Goal: Transaction & Acquisition: Purchase product/service

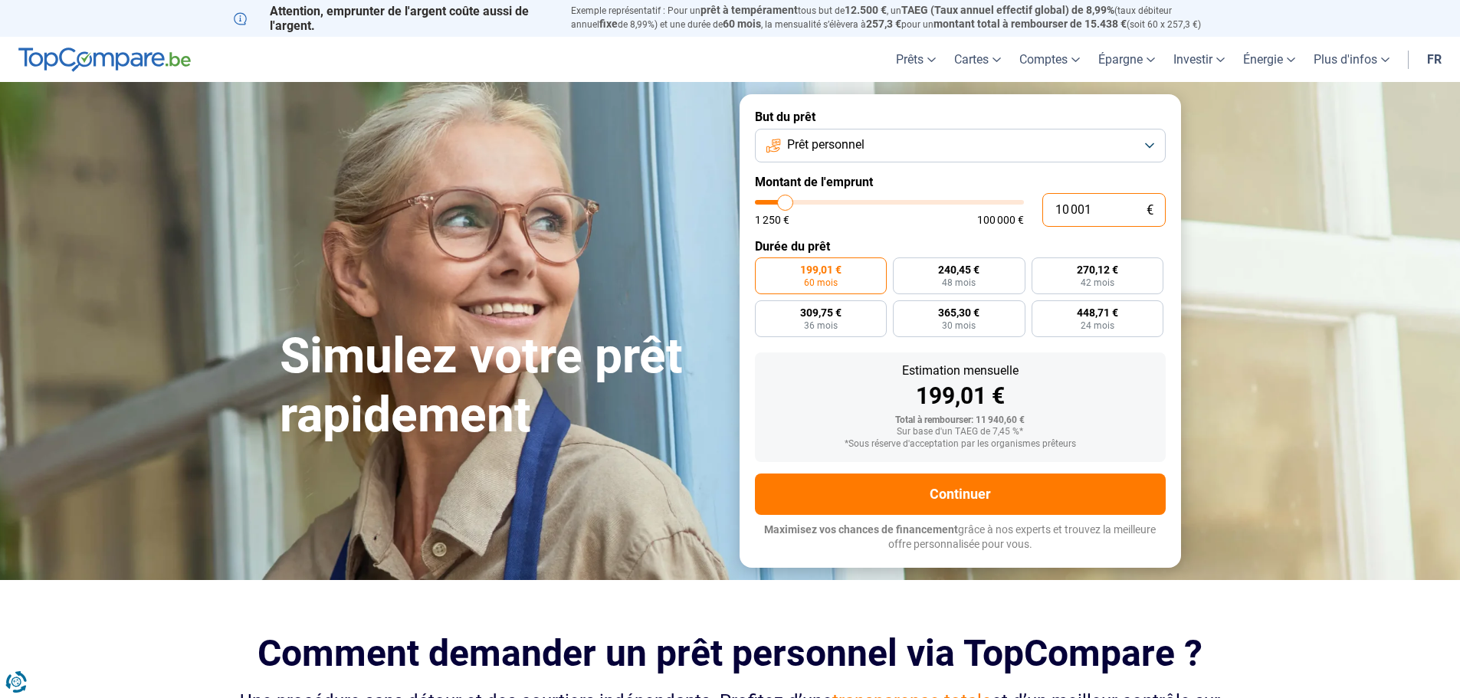
drag, startPoint x: 1096, startPoint y: 210, endPoint x: 1054, endPoint y: 218, distance: 42.1
click at [1054, 218] on input "10 001" at bounding box center [1103, 210] width 123 height 34
type input "1"
type input "1250"
type input "15"
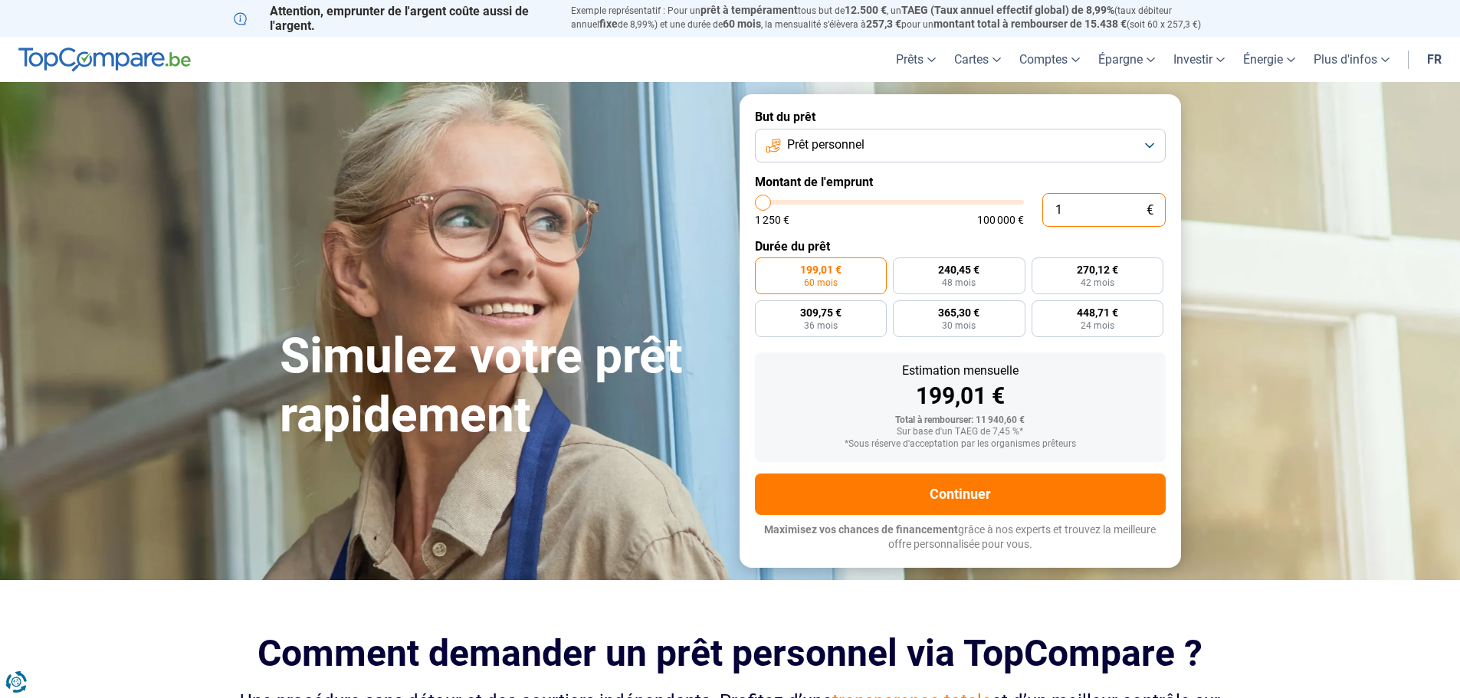
type input "1250"
type input "150"
type input "1250"
type input "1 500"
type input "1500"
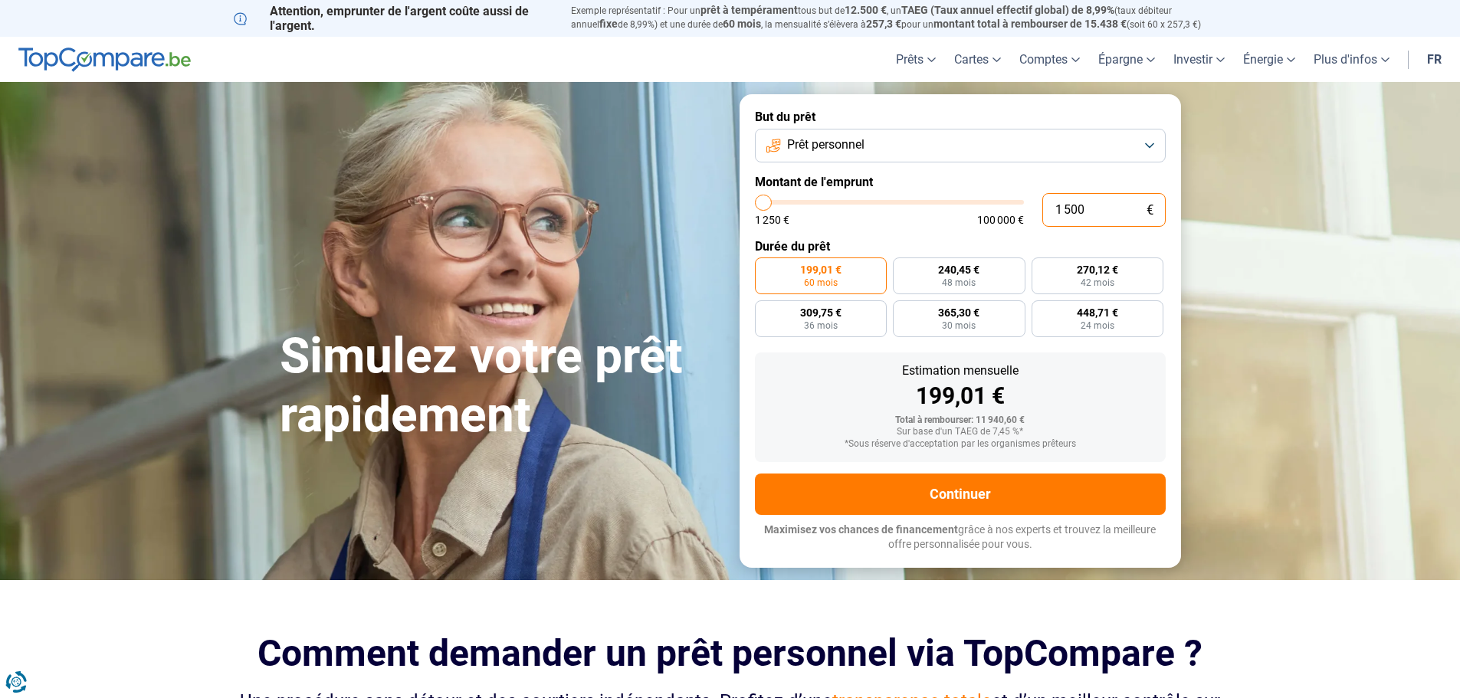
type input "15 000"
type input "15000"
type input "15 000"
click at [1146, 142] on button "Prêt personnel" at bounding box center [960, 146] width 411 height 34
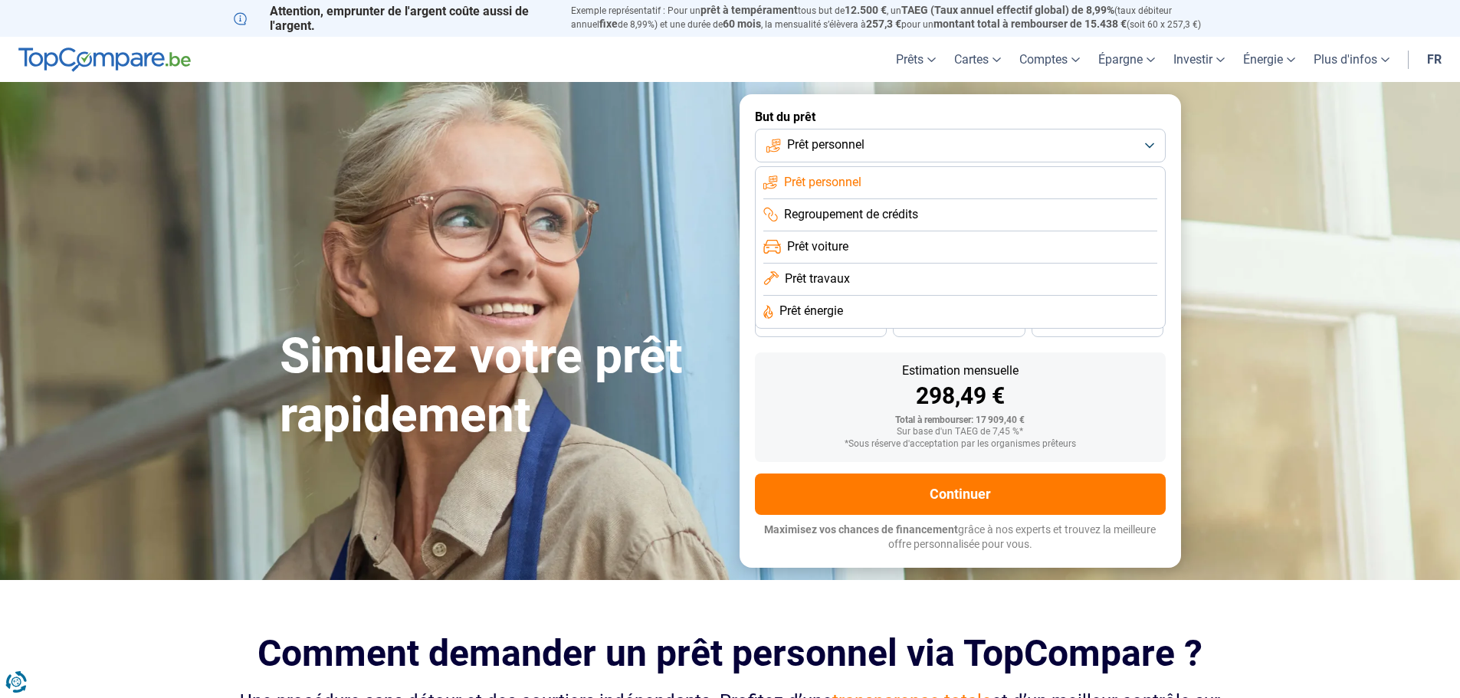
click at [904, 215] on span "Regroupement de crédits" at bounding box center [851, 214] width 134 height 17
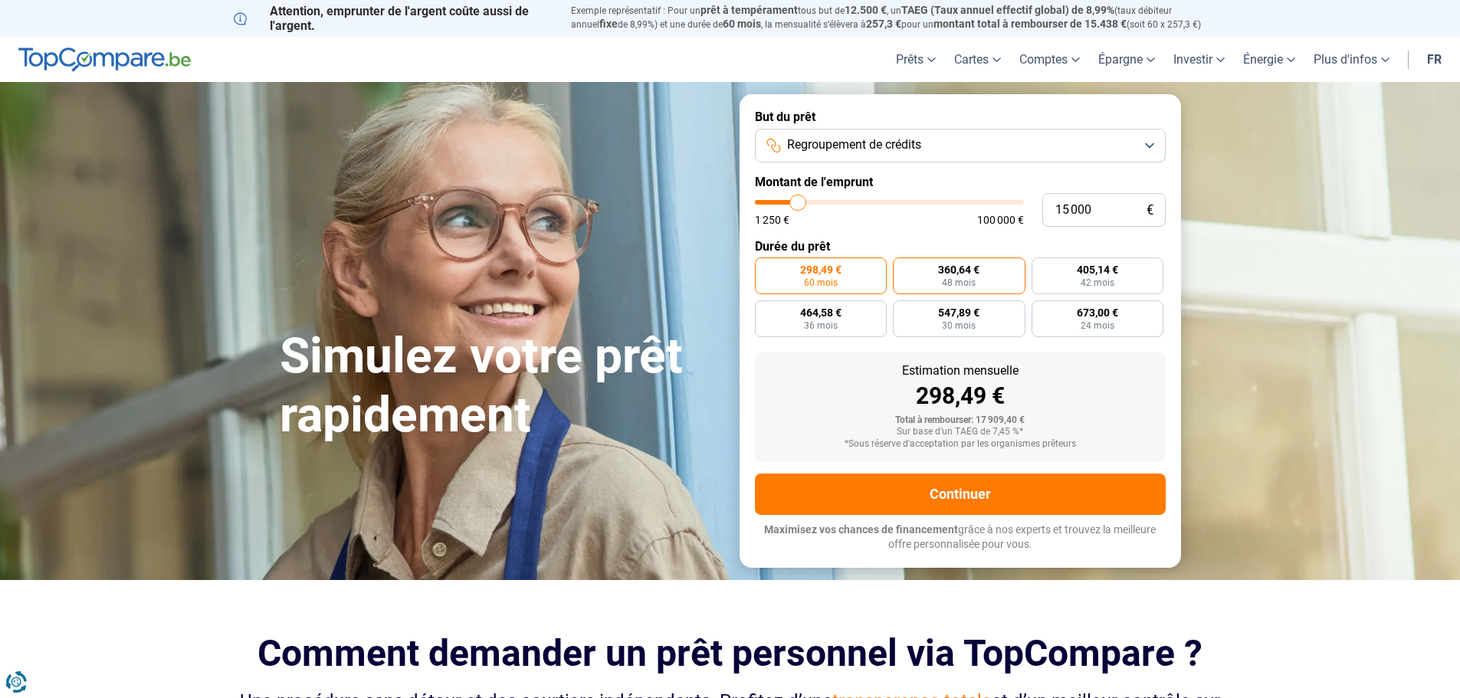
click at [977, 273] on span "360,64 €" at bounding box center [958, 269] width 41 height 11
click at [903, 267] on input "360,64 € 48 mois" at bounding box center [898, 262] width 10 height 10
radio input "true"
click at [1096, 278] on span "42 mois" at bounding box center [1097, 282] width 34 height 9
click at [1041, 267] on input "405,14 € 42 mois" at bounding box center [1036, 262] width 10 height 10
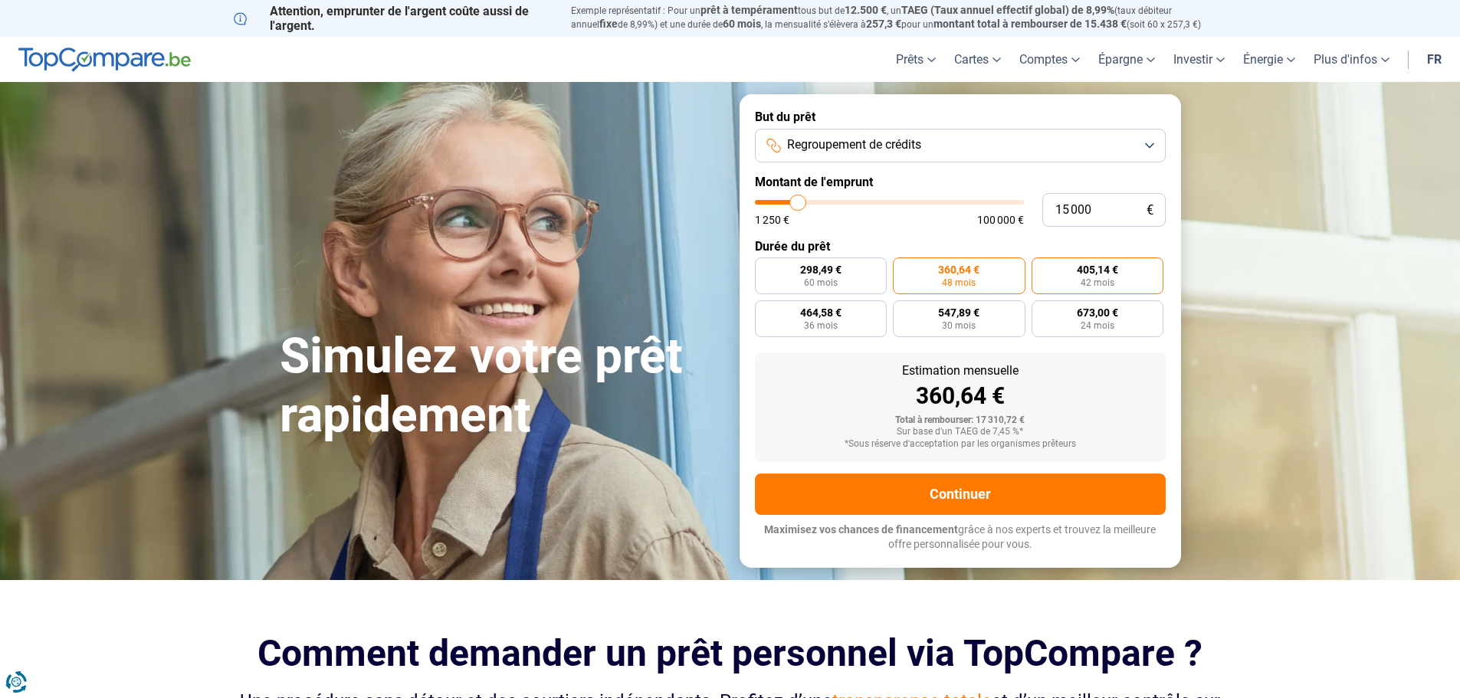
radio input "true"
click at [1154, 146] on button "Regroupement de crédits" at bounding box center [960, 146] width 411 height 34
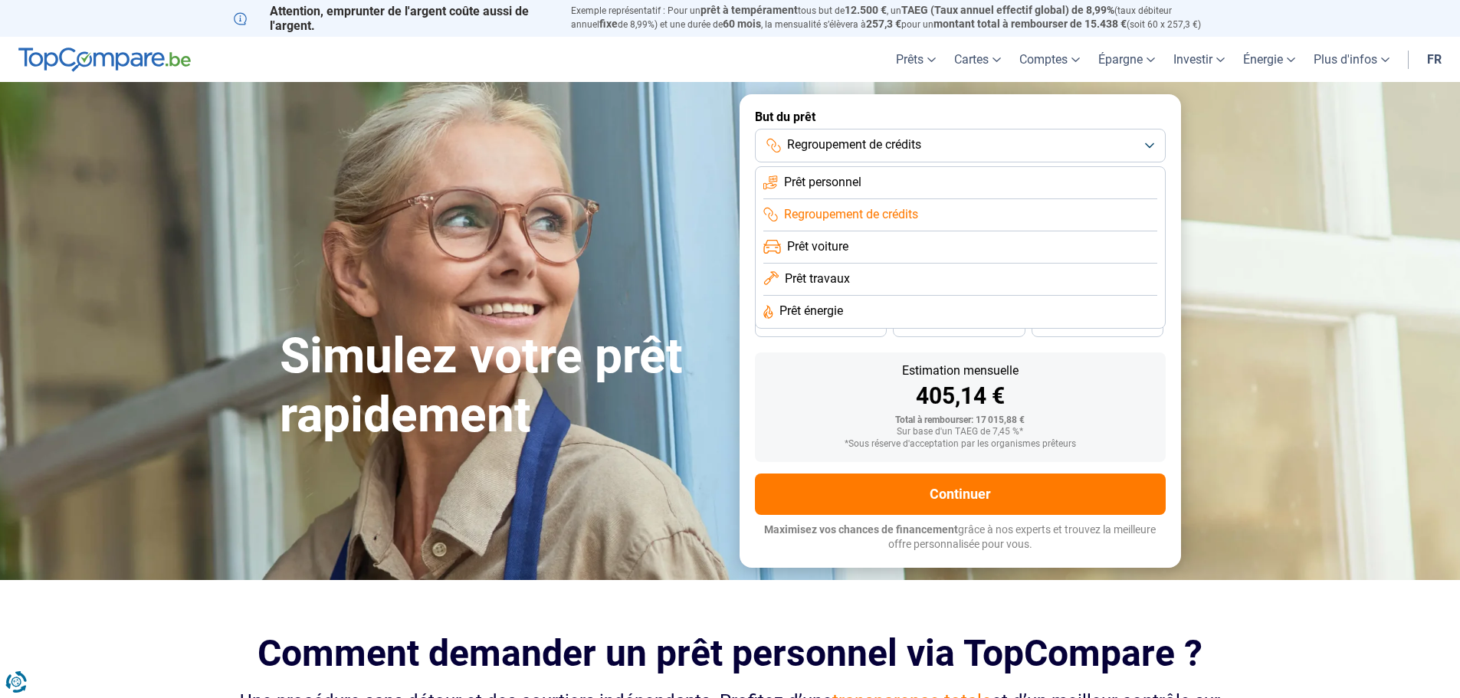
click at [880, 180] on li "Prêt personnel" at bounding box center [960, 183] width 394 height 32
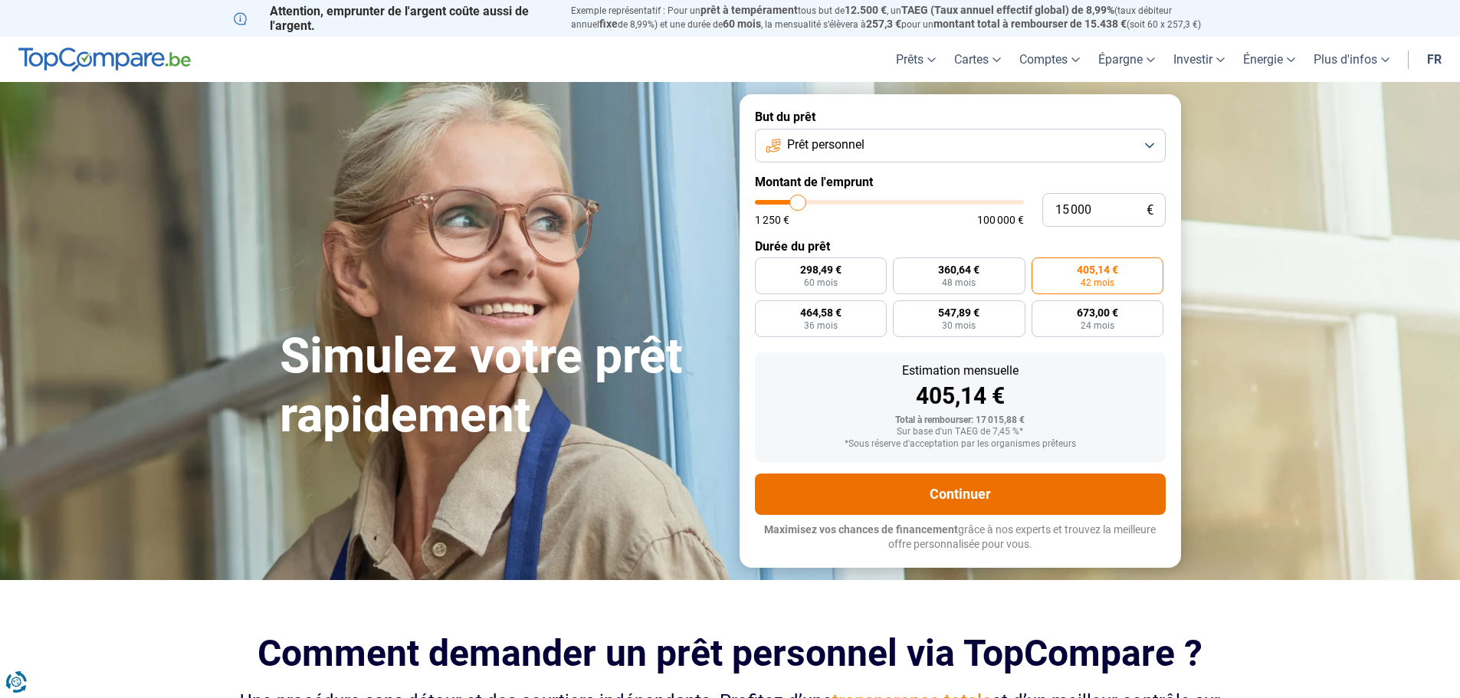
click at [916, 500] on button "Continuer" at bounding box center [960, 493] width 411 height 41
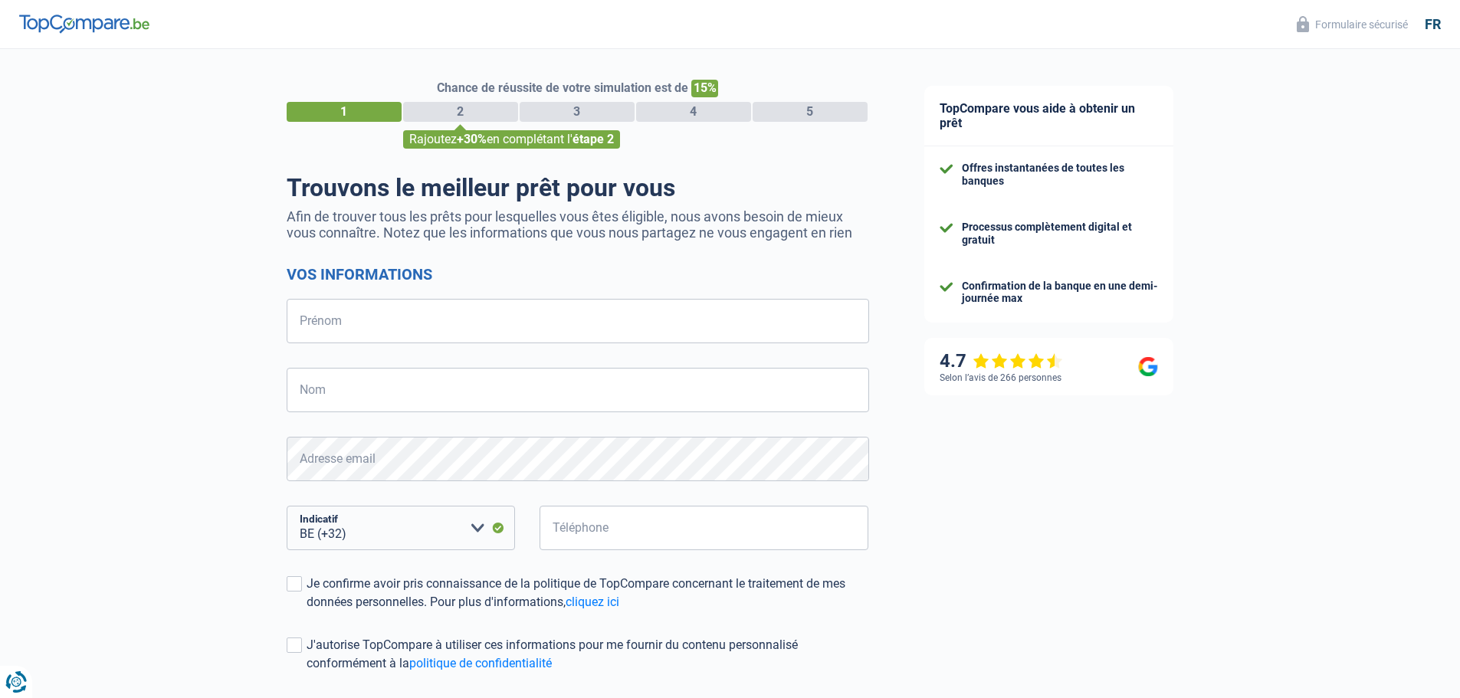
select select "32"
click at [362, 320] on input "Prénom" at bounding box center [578, 321] width 582 height 44
type input "Estelle"
type input "Wesko"
type input "471570435"
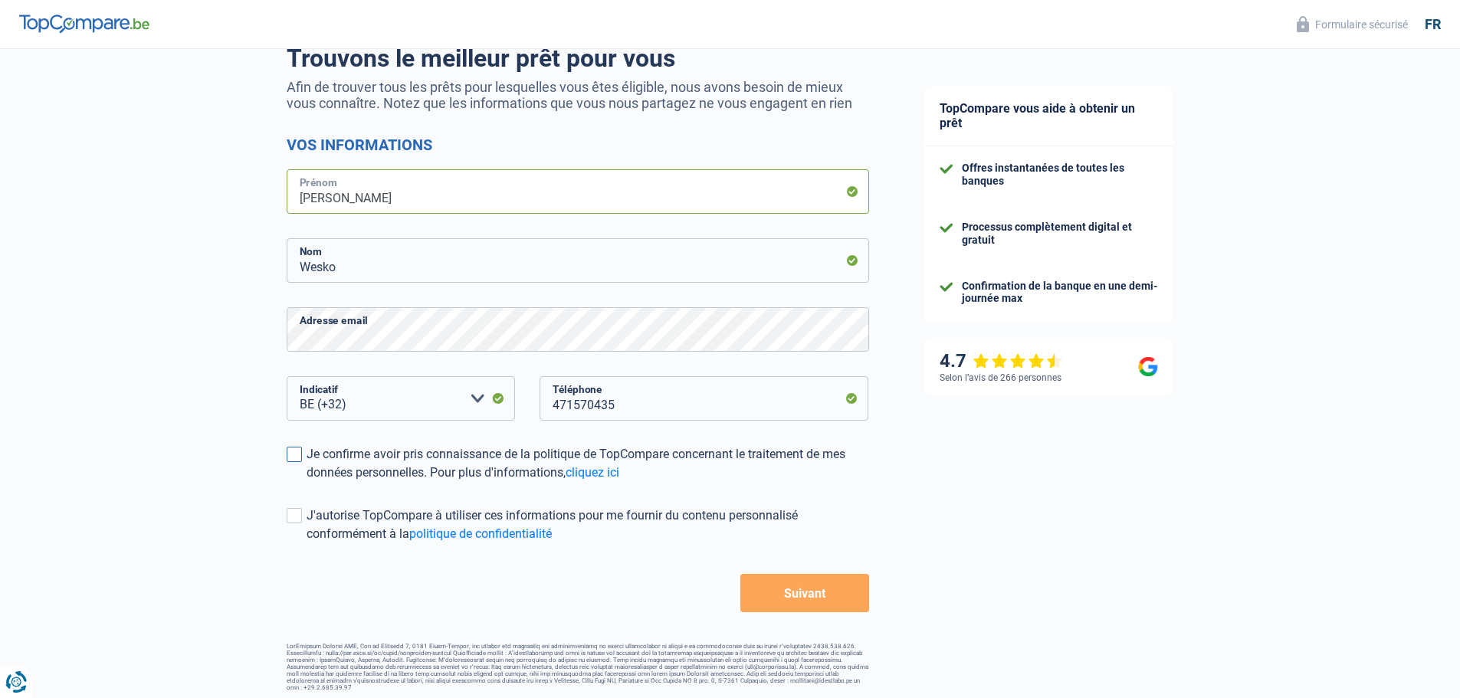
scroll to position [134, 0]
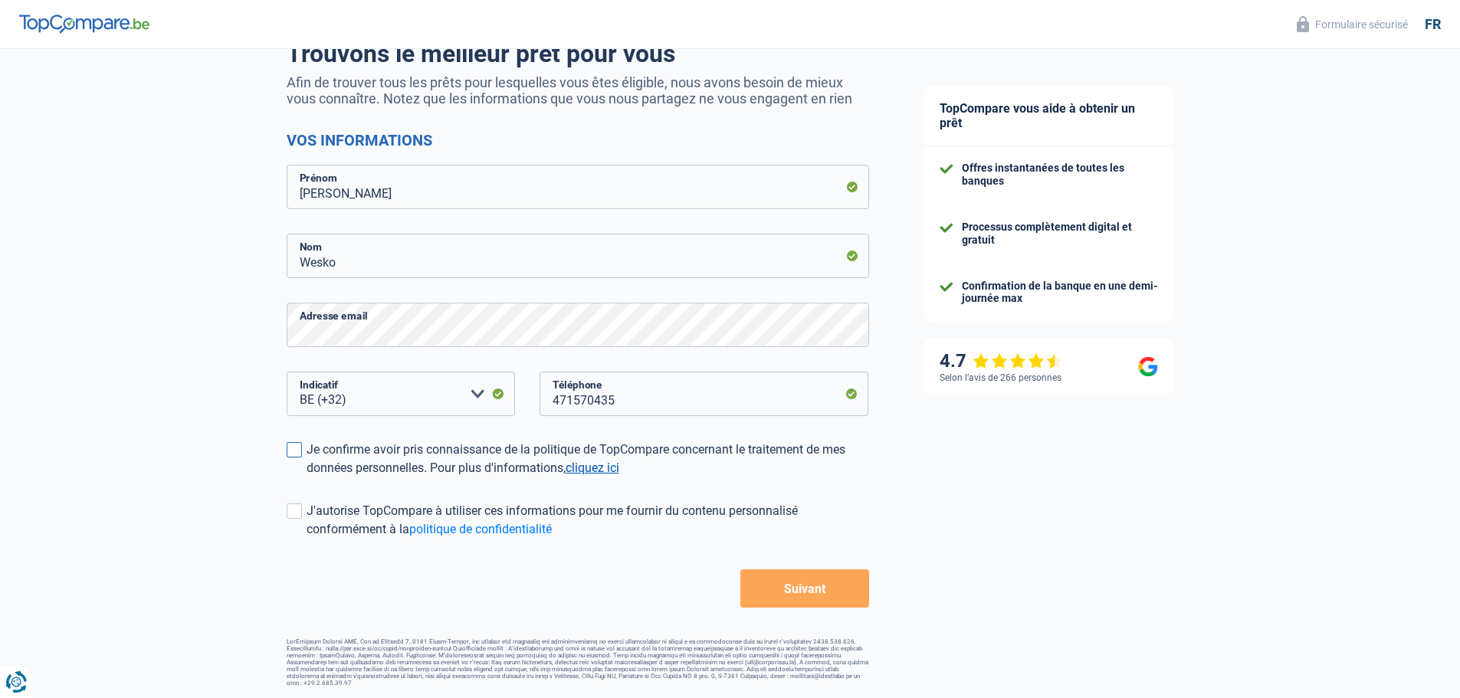
click at [593, 467] on link "cliquez ici" at bounding box center [592, 467] width 54 height 15
